Goal: Information Seeking & Learning: Compare options

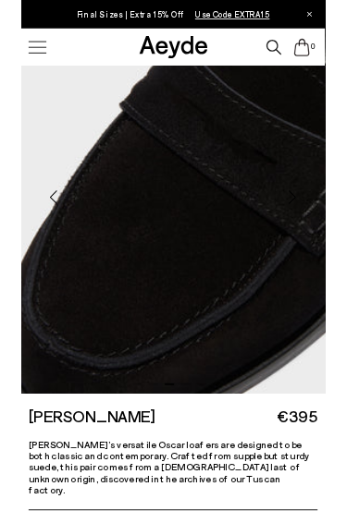
scroll to position [138, 0]
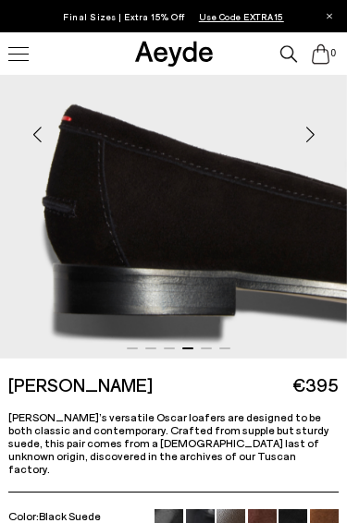
scroll to position [147, 0]
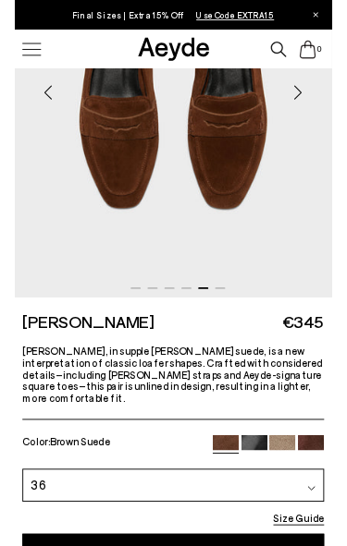
scroll to position [262, 0]
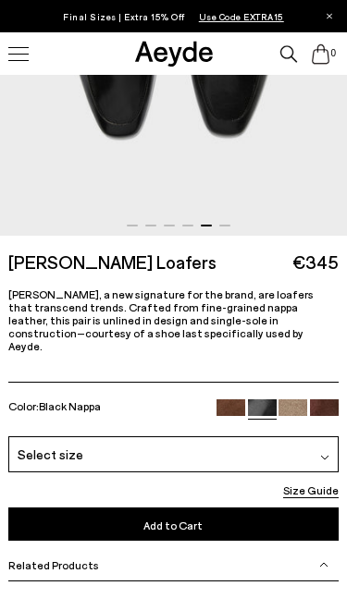
scroll to position [385, 0]
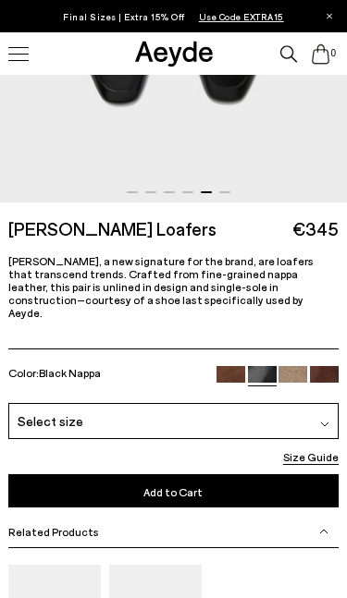
click at [293, 366] on img at bounding box center [292, 380] width 29 height 29
